Goal: Task Accomplishment & Management: Complete application form

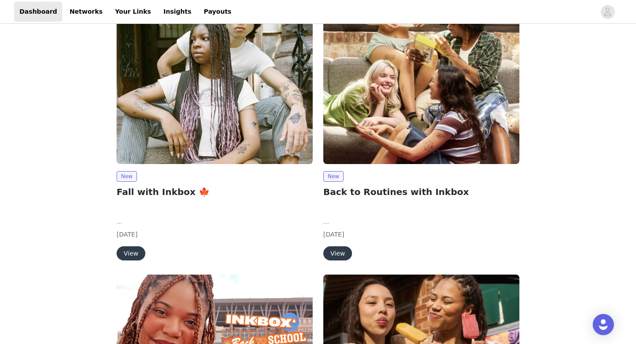
scroll to position [88, 0]
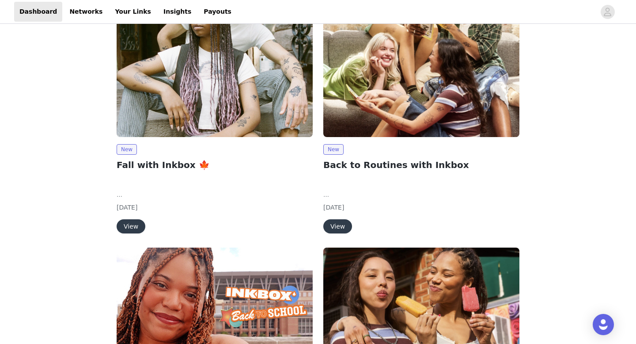
click at [123, 224] on button "View" at bounding box center [131, 226] width 29 height 14
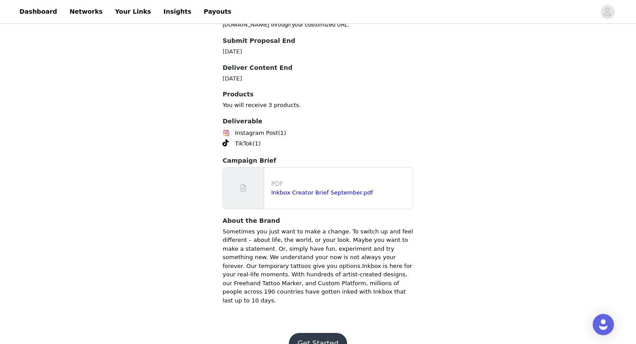
scroll to position [405, 0]
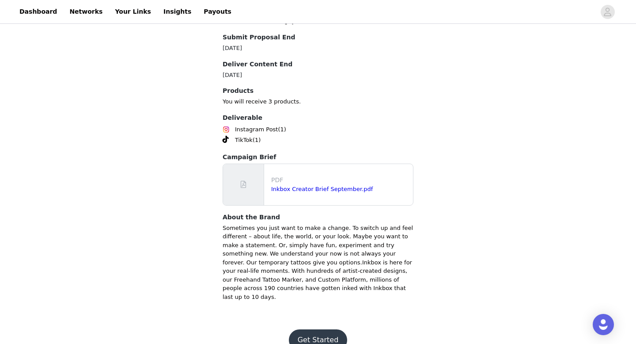
click at [310, 329] on button "Get Started" at bounding box center [318, 339] width 59 height 21
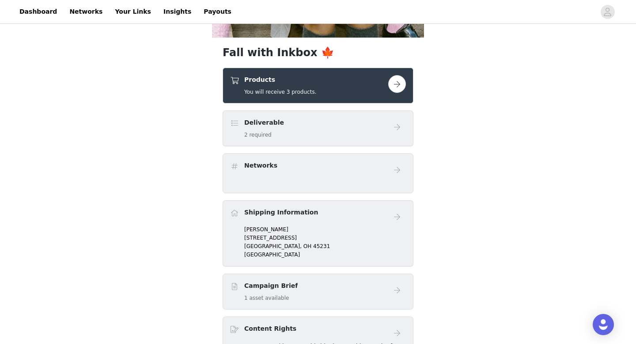
scroll to position [247, 0]
click at [399, 88] on button "button" at bounding box center [397, 84] width 18 height 18
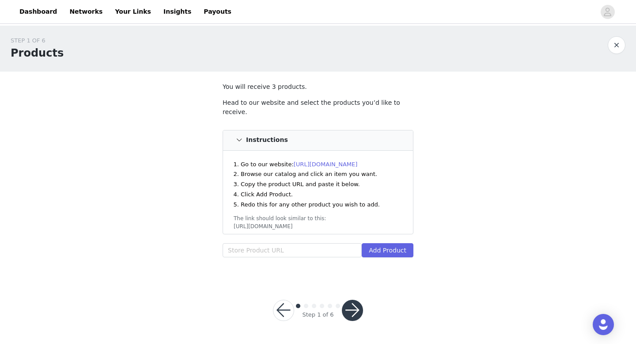
click at [316, 161] on link "https://inkbox.com" at bounding box center [326, 164] width 64 height 7
click at [281, 243] on input "text" at bounding box center [292, 250] width 139 height 14
paste input "https://inkbox.com/products/bold-hearts-pack"
type input "https://inkbox.com/products/bold-hearts-pack"
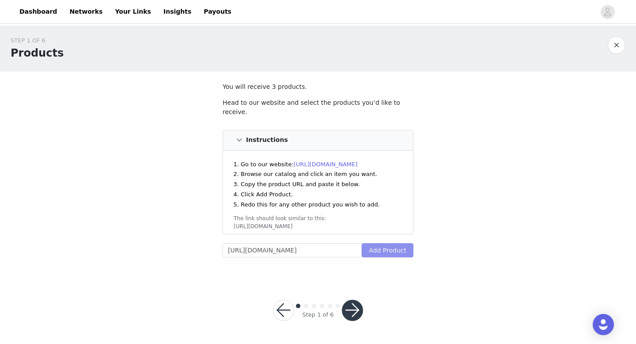
click at [381, 243] on button "Add Product" at bounding box center [388, 250] width 52 height 14
click at [353, 304] on button "button" at bounding box center [352, 310] width 21 height 21
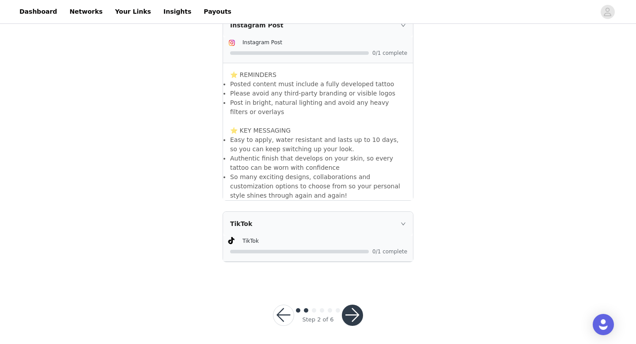
scroll to position [257, 0]
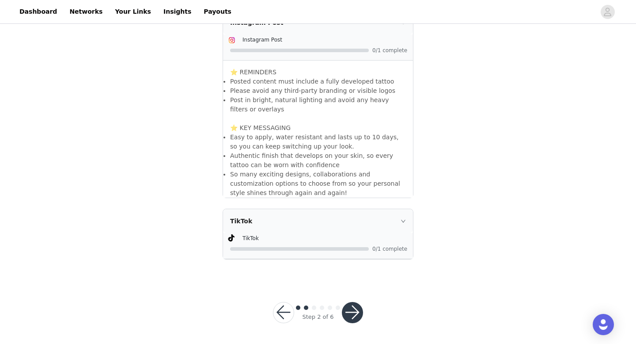
click at [281, 308] on button "button" at bounding box center [283, 312] width 21 height 21
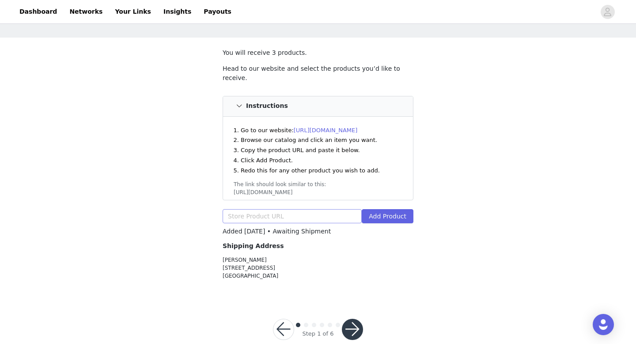
scroll to position [35, 0]
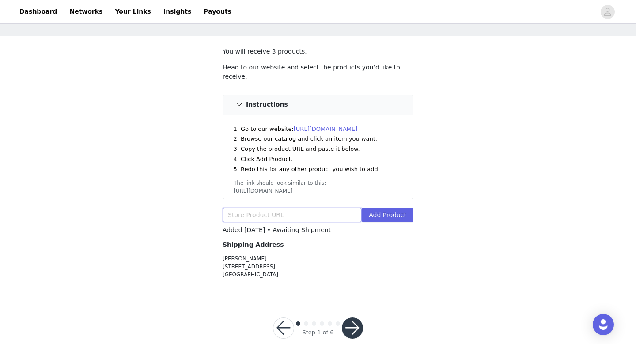
click at [261, 208] on input "text" at bounding box center [292, 215] width 139 height 14
paste input "https://inkbox.com/products/bold-hearts-pack"
type input "https://inkbox.com/products/bold-hearts-pack"
click at [385, 210] on button "Add Product" at bounding box center [388, 215] width 52 height 14
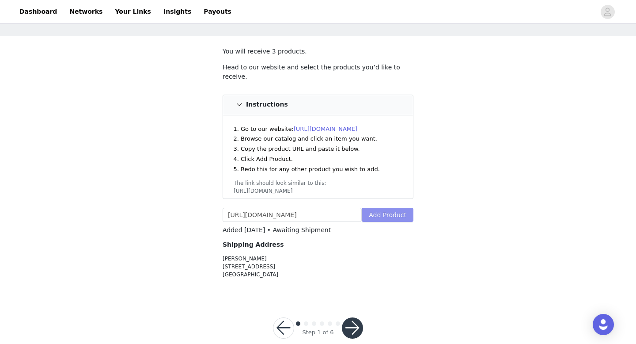
scroll to position [0, 0]
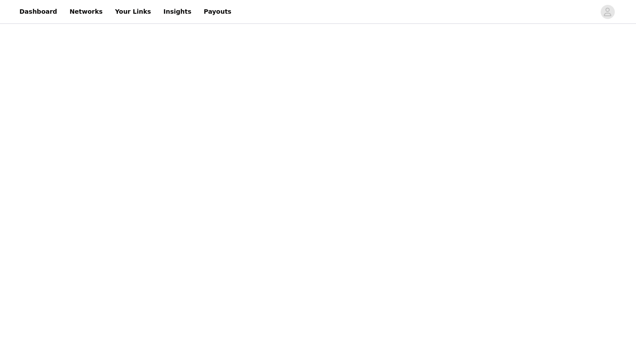
scroll to position [35, 0]
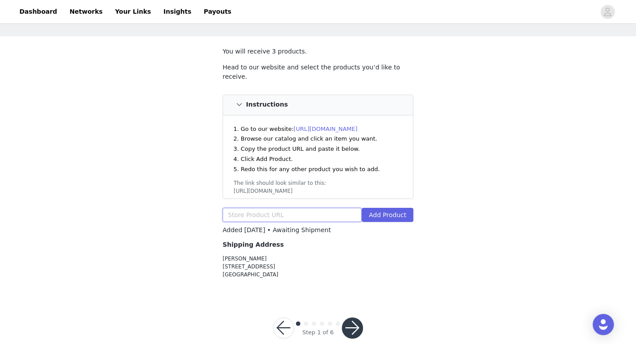
click at [286, 212] on input "text" at bounding box center [292, 215] width 139 height 14
paste input "https://inkbox.com/products/gitanna"
type input "https://inkbox.com/products/gitanna"
click at [398, 208] on button "Add Product" at bounding box center [388, 215] width 52 height 14
click at [286, 319] on button "button" at bounding box center [283, 327] width 21 height 21
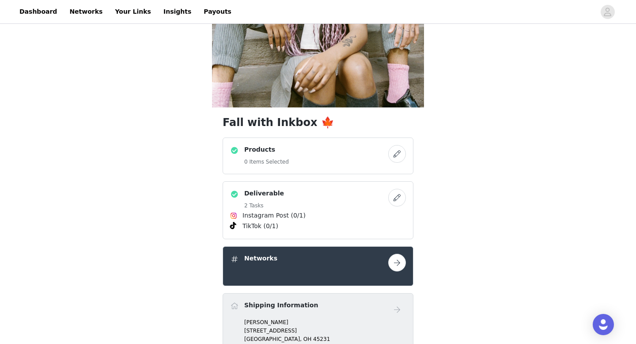
scroll to position [194, 0]
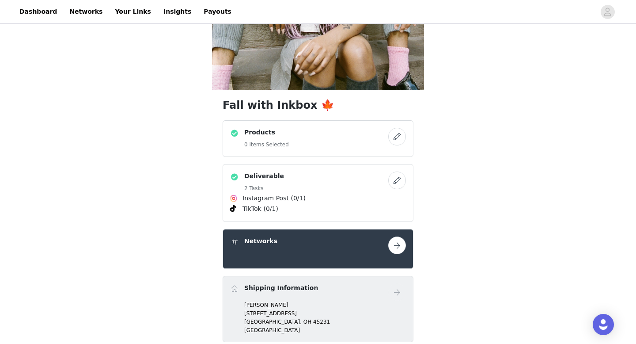
click at [398, 240] on button "button" at bounding box center [397, 245] width 18 height 18
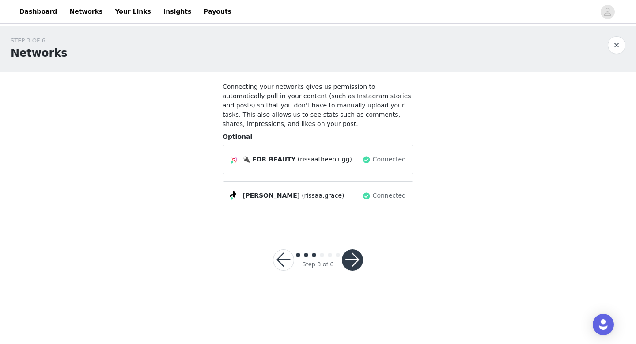
click at [355, 257] on button "button" at bounding box center [352, 259] width 21 height 21
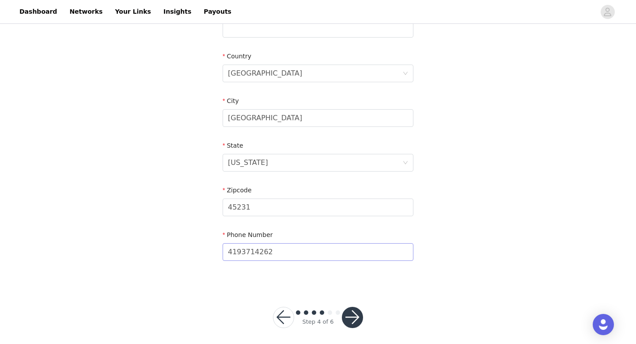
scroll to position [258, 0]
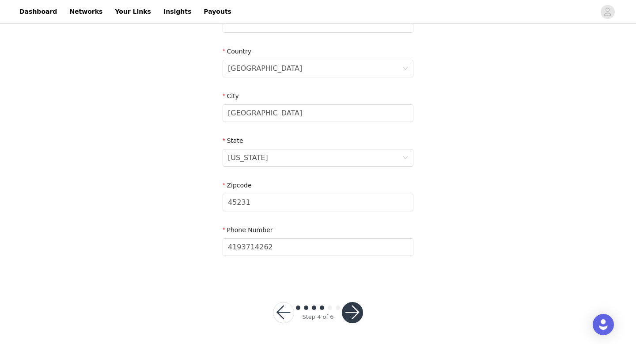
click at [351, 308] on button "button" at bounding box center [352, 312] width 21 height 21
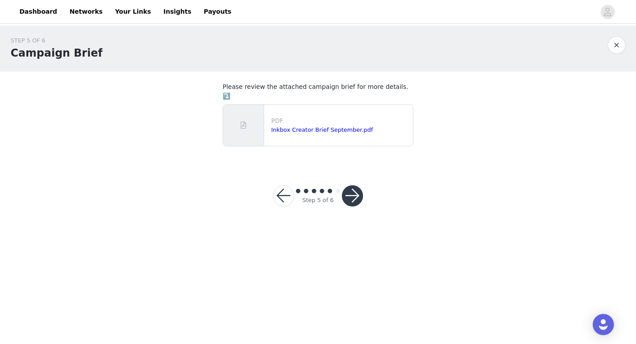
click at [358, 185] on button "button" at bounding box center [352, 195] width 21 height 21
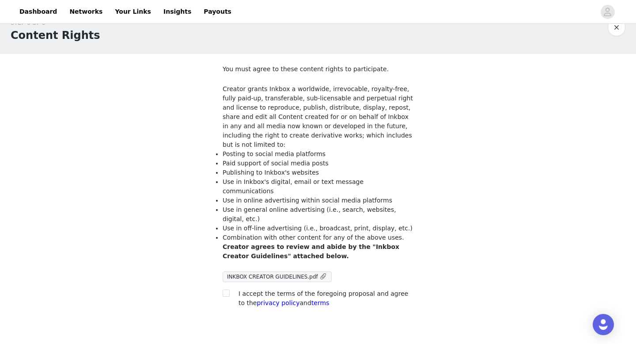
scroll to position [51, 0]
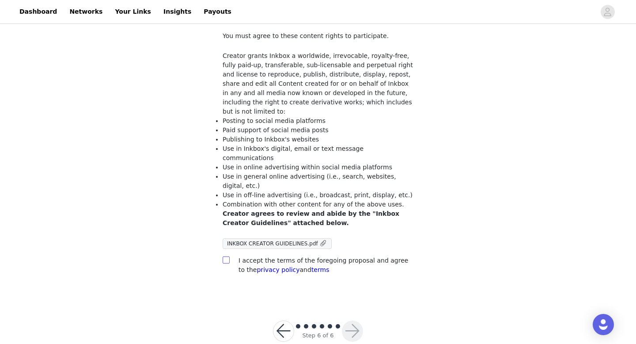
click at [226, 256] on input "checkbox" at bounding box center [226, 259] width 6 height 6
checkbox input "true"
click at [345, 320] on button "button" at bounding box center [352, 330] width 21 height 21
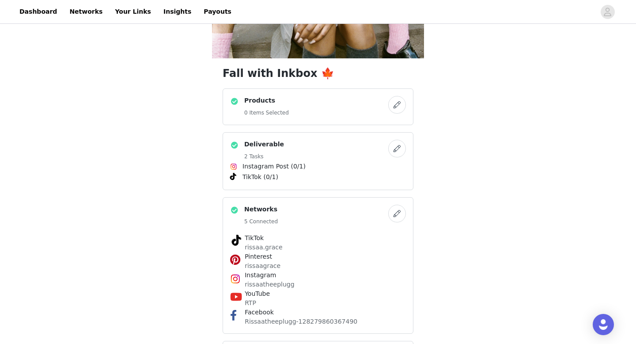
scroll to position [230, 0]
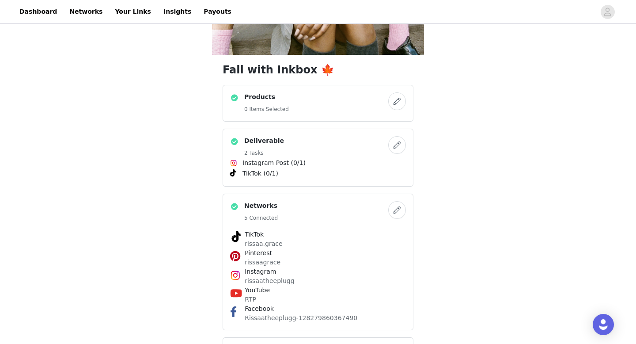
click at [402, 106] on button "button" at bounding box center [397, 101] width 18 height 18
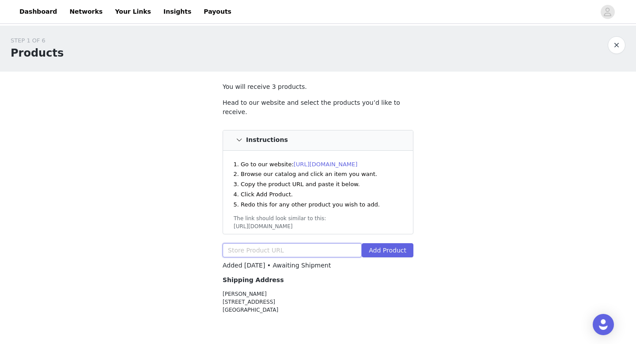
click at [315, 243] on input "text" at bounding box center [292, 250] width 139 height 14
paste input "https://inkbox.com/products/gitanna"
type input "https://inkbox.com/products/gitanna"
click at [371, 246] on button "Add Product" at bounding box center [388, 250] width 52 height 14
click at [86, 183] on div "STEP 1 OF 6 Products You will receive 3 products. Head to our website and selec…" at bounding box center [318, 179] width 636 height 306
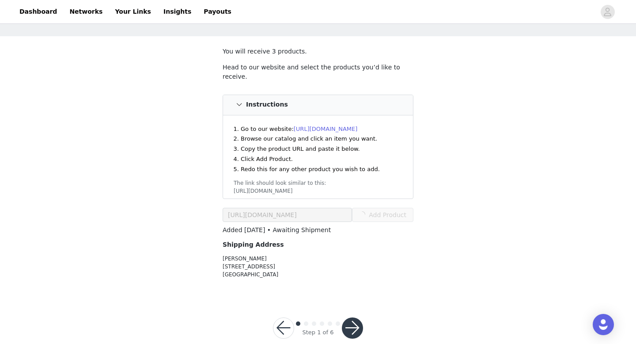
scroll to position [42, 0]
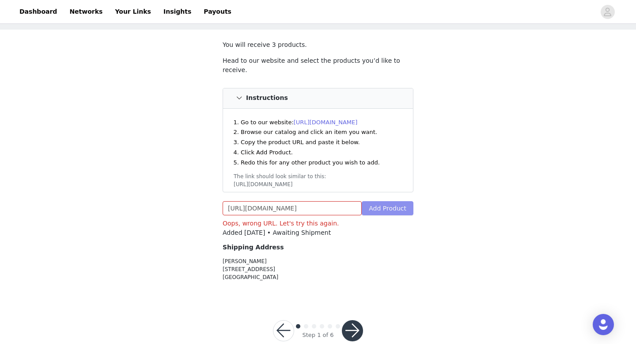
click at [385, 201] on button "Add Product" at bounding box center [388, 208] width 52 height 14
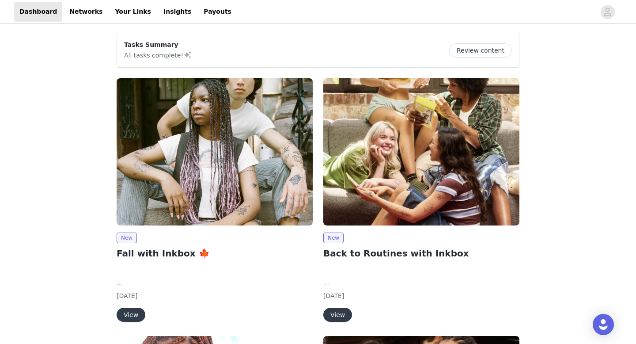
click at [124, 313] on button "View" at bounding box center [131, 315] width 29 height 14
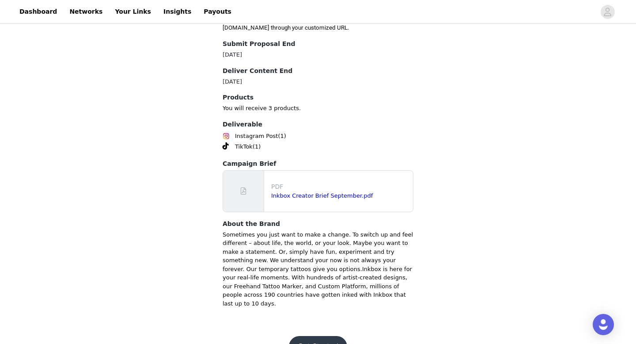
scroll to position [405, 0]
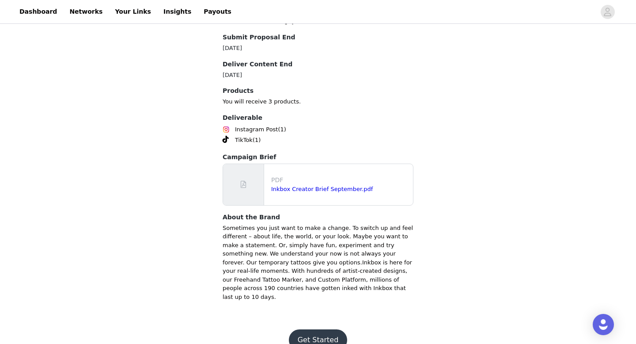
click at [307, 329] on button "Get Started" at bounding box center [318, 339] width 59 height 21
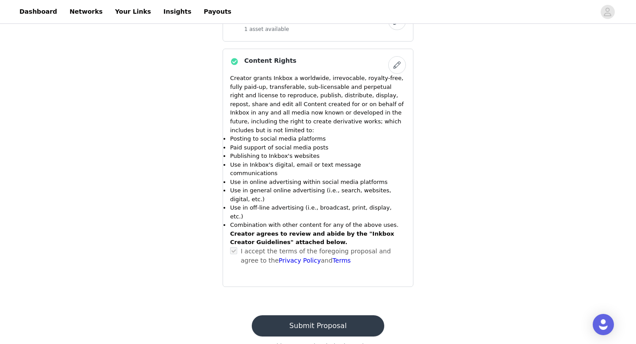
click at [333, 315] on button "Submit Proposal" at bounding box center [318, 325] width 132 height 21
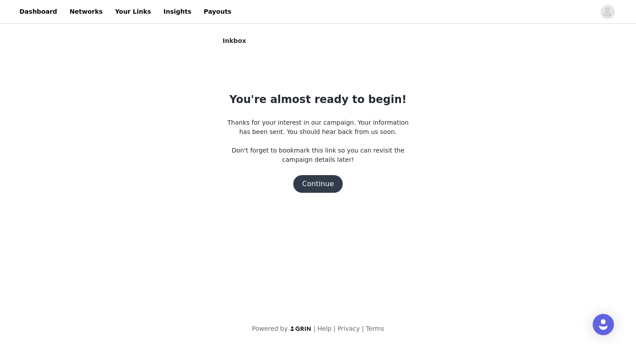
click at [301, 182] on button "Continue" at bounding box center [317, 184] width 49 height 18
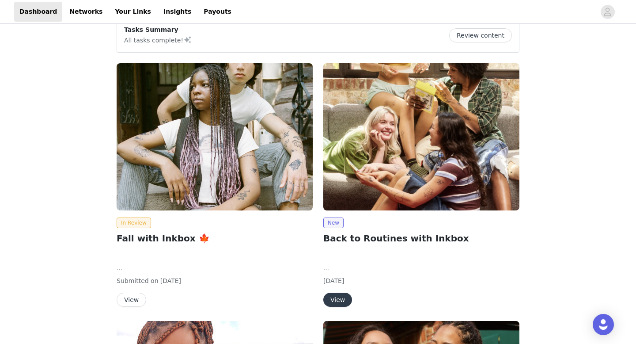
scroll to position [18, 0]
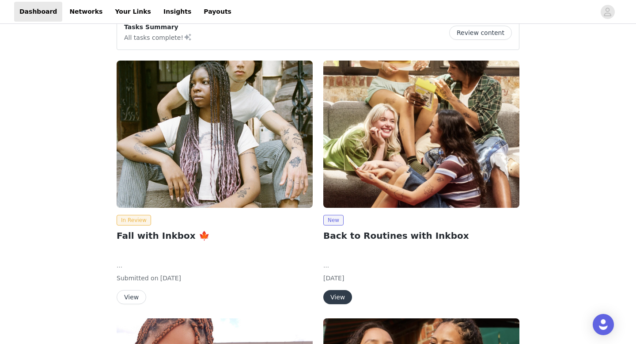
click at [129, 302] on button "View" at bounding box center [132, 297] width 30 height 14
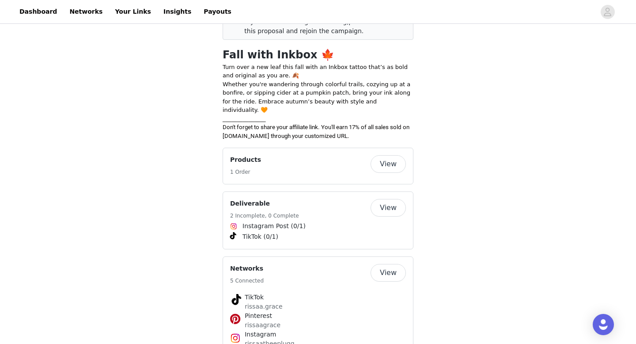
scroll to position [318, 0]
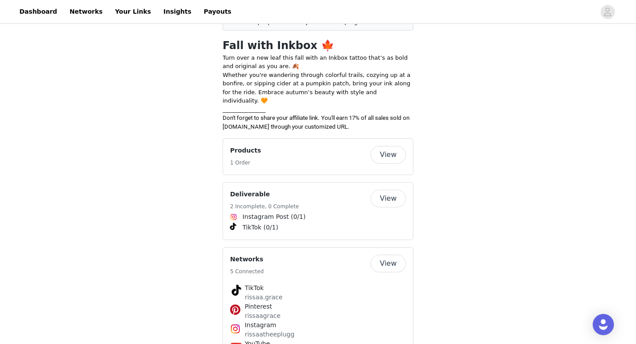
click at [392, 150] on button "View" at bounding box center [388, 155] width 35 height 18
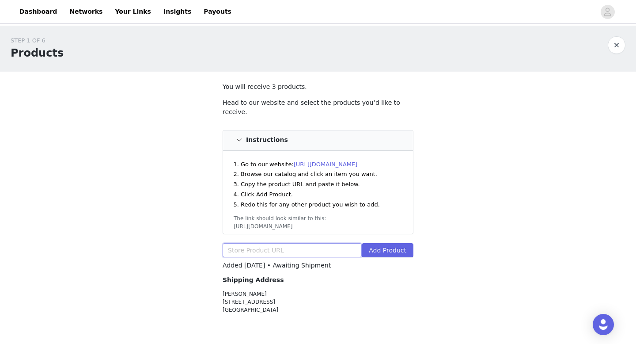
click at [258, 243] on input "text" at bounding box center [292, 250] width 139 height 14
paste input "https://inkbox.com/products/gitanna"
type input "https://inkbox.com/products/gitanna"
click at [390, 245] on button "Add Product" at bounding box center [388, 250] width 52 height 14
click at [165, 207] on div "STEP 1 OF 6 Products You will receive 3 products. Head to our website and selec…" at bounding box center [318, 179] width 636 height 306
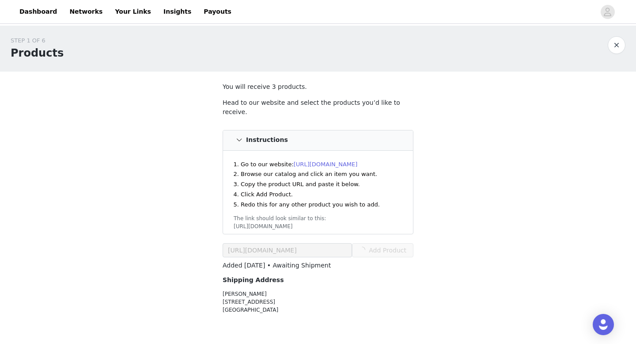
click at [616, 44] on button "button" at bounding box center [617, 45] width 18 height 18
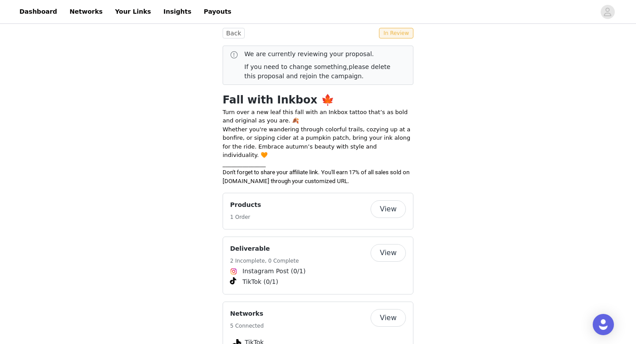
scroll to position [265, 0]
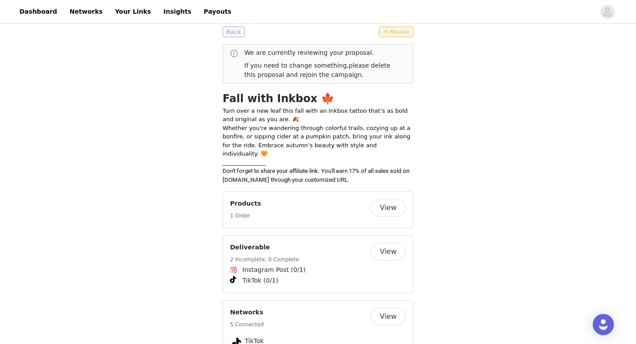
click at [229, 32] on button "Back" at bounding box center [234, 32] width 22 height 11
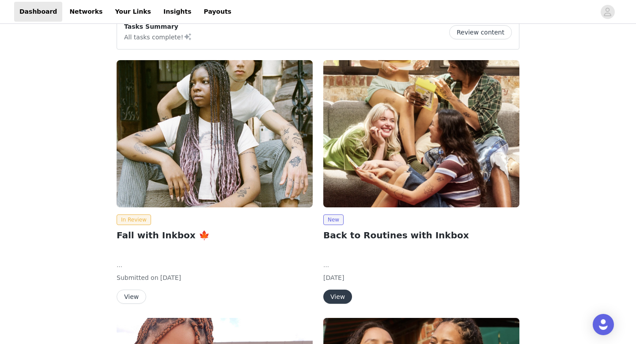
scroll to position [18, 0]
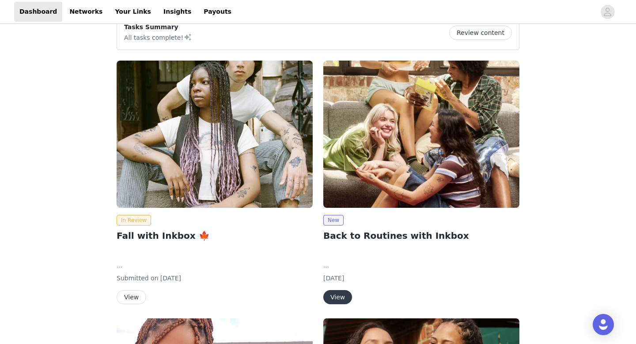
click at [368, 87] on img at bounding box center [421, 134] width 196 height 147
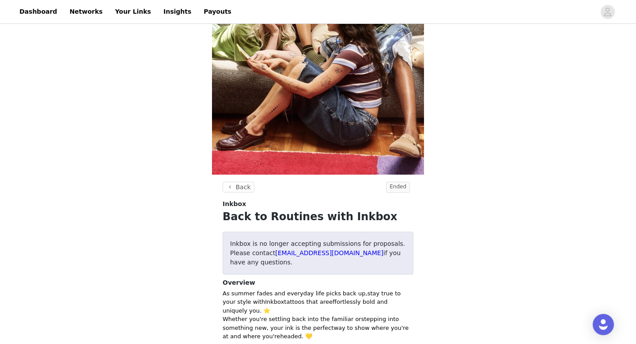
scroll to position [156, 0]
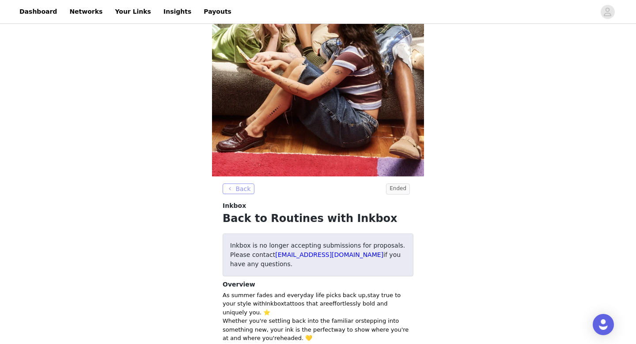
click at [230, 191] on button "Back" at bounding box center [239, 188] width 32 height 11
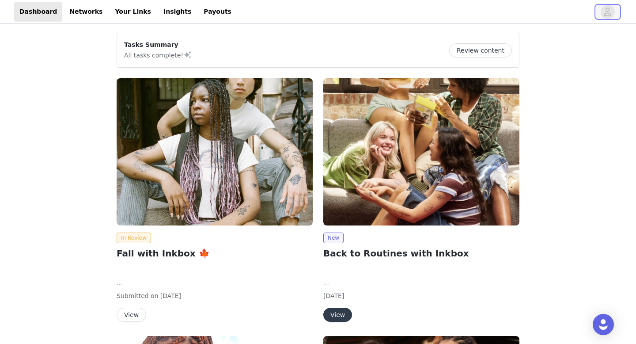
click at [606, 10] on icon "avatar" at bounding box center [608, 12] width 8 height 8
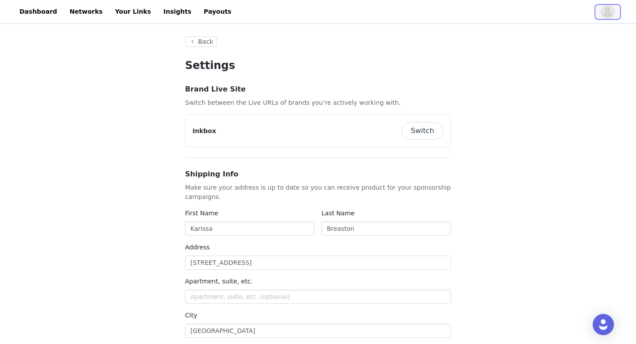
type input "+1 (United States)"
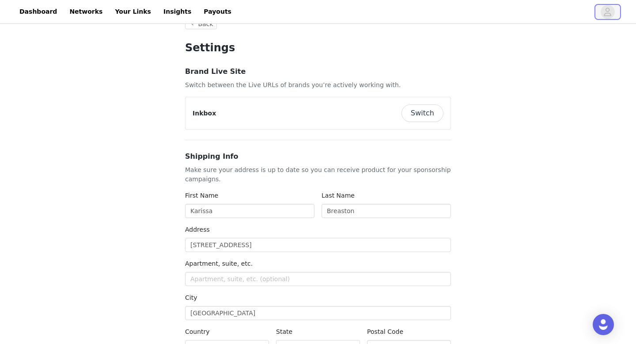
click at [612, 8] on span "button" at bounding box center [608, 12] width 14 height 14
click at [602, 8] on span "button" at bounding box center [608, 12] width 14 height 14
click at [21, 9] on link "Dashboard" at bounding box center [38, 12] width 48 height 20
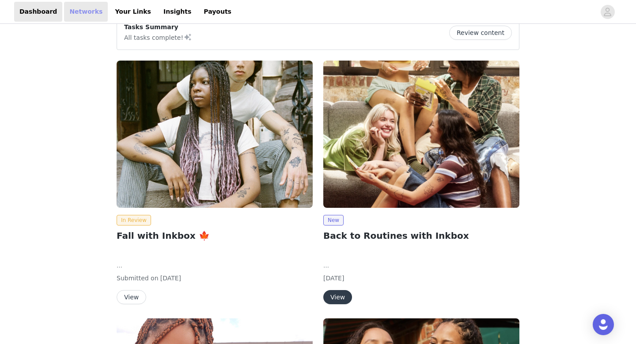
click at [83, 13] on link "Networks" at bounding box center [86, 12] width 44 height 20
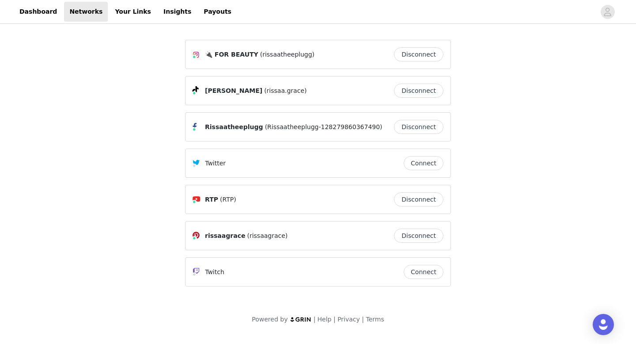
click at [422, 56] on button "Disconnect" at bounding box center [418, 54] width 49 height 14
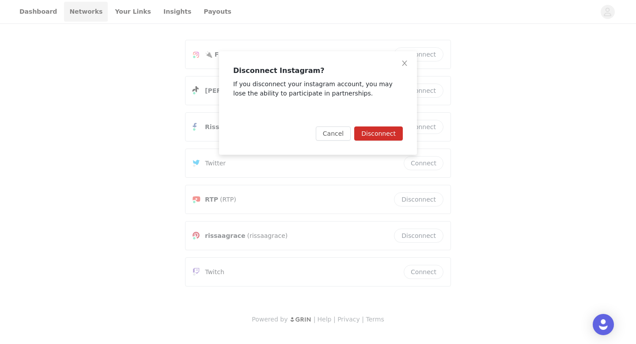
click at [370, 138] on button "Disconnect" at bounding box center [378, 133] width 49 height 14
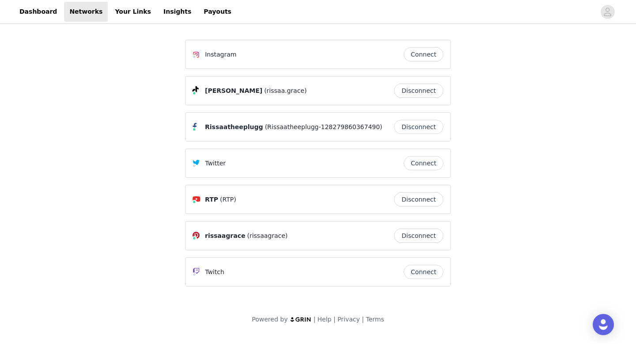
click at [414, 55] on button "Connect" at bounding box center [424, 54] width 40 height 14
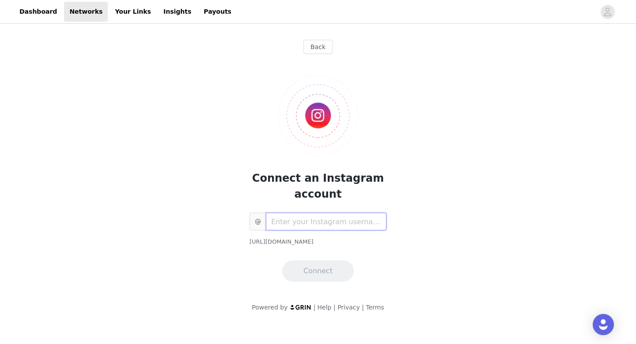
click at [308, 224] on input "text" at bounding box center [326, 222] width 121 height 18
type input "rissaagrace"
click at [308, 271] on button "Connect" at bounding box center [318, 270] width 72 height 21
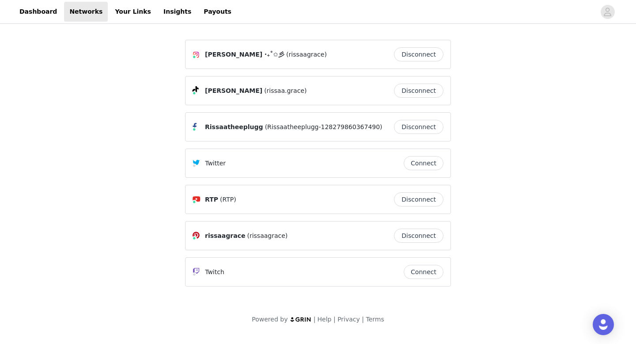
click at [75, 125] on div "Karissa Grace ‧₊˚✩彡 (rissaagrace) Disconnect Karissa Grace (rissaa.grace) Disco…" at bounding box center [318, 180] width 636 height 309
click at [131, 96] on div "Karissa Grace ‧₊˚✩彡 (rissaagrace) Disconnect Karissa Grace (rissaa.grace) Disco…" at bounding box center [318, 180] width 636 height 309
click at [548, 156] on div "Karissa Grace ‧₊˚✩彡 (rissaagrace) Disconnect Karissa Grace (rissaa.grace) Disco…" at bounding box center [318, 180] width 636 height 309
click at [537, 150] on div "Karissa Grace ‧₊˚✩彡 (rissaagrace) Disconnect Karissa Grace (rissaa.grace) Disco…" at bounding box center [318, 180] width 636 height 309
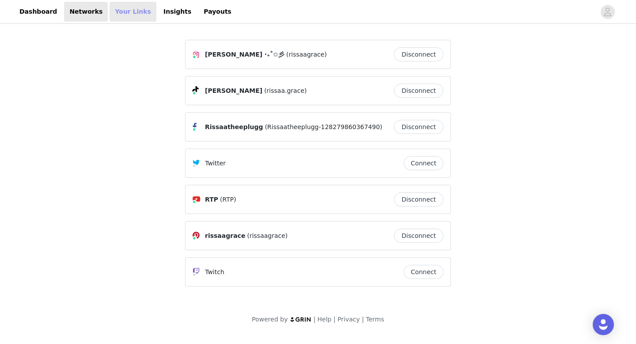
click at [124, 12] on link "Your Links" at bounding box center [133, 12] width 47 height 20
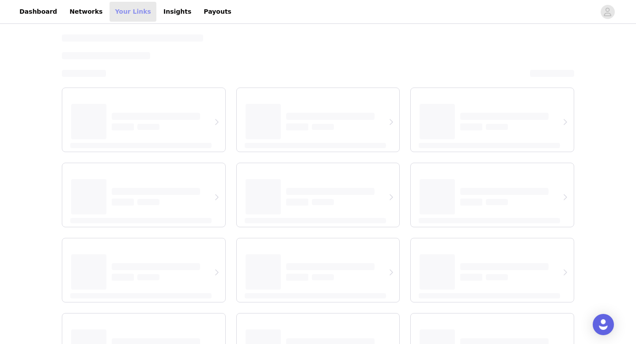
select select "12"
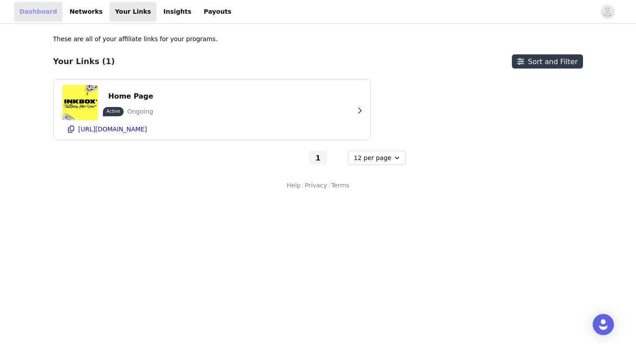
click at [46, 14] on link "Dashboard" at bounding box center [38, 12] width 48 height 20
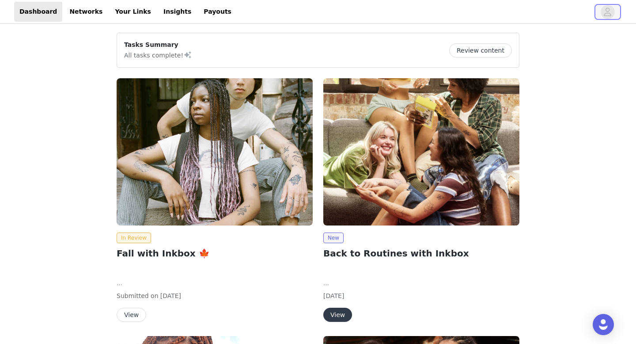
click at [610, 13] on icon "avatar" at bounding box center [608, 12] width 8 height 8
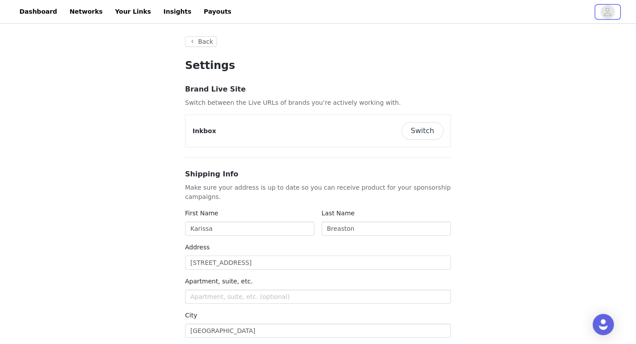
type input "+1 (United States)"
click at [416, 135] on button "Switch" at bounding box center [423, 131] width 42 height 18
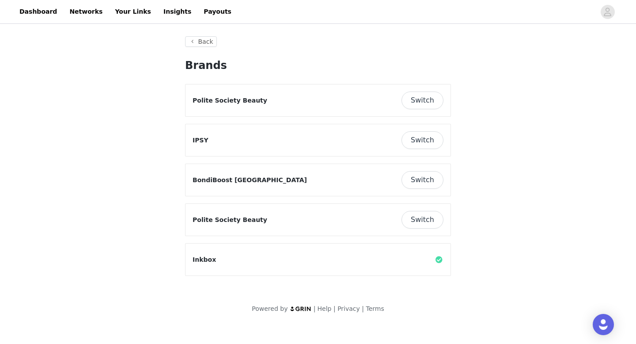
click at [427, 142] on button "Switch" at bounding box center [423, 140] width 42 height 18
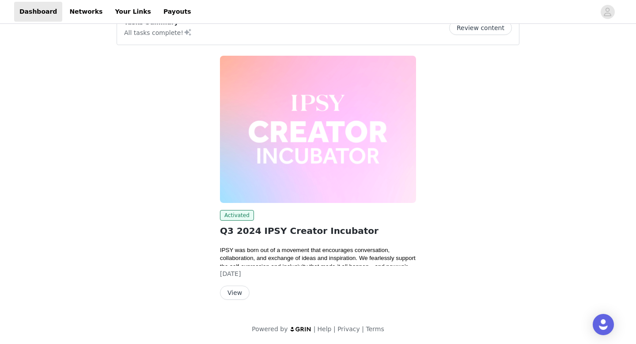
scroll to position [23, 0]
